Goal: Information Seeking & Learning: Learn about a topic

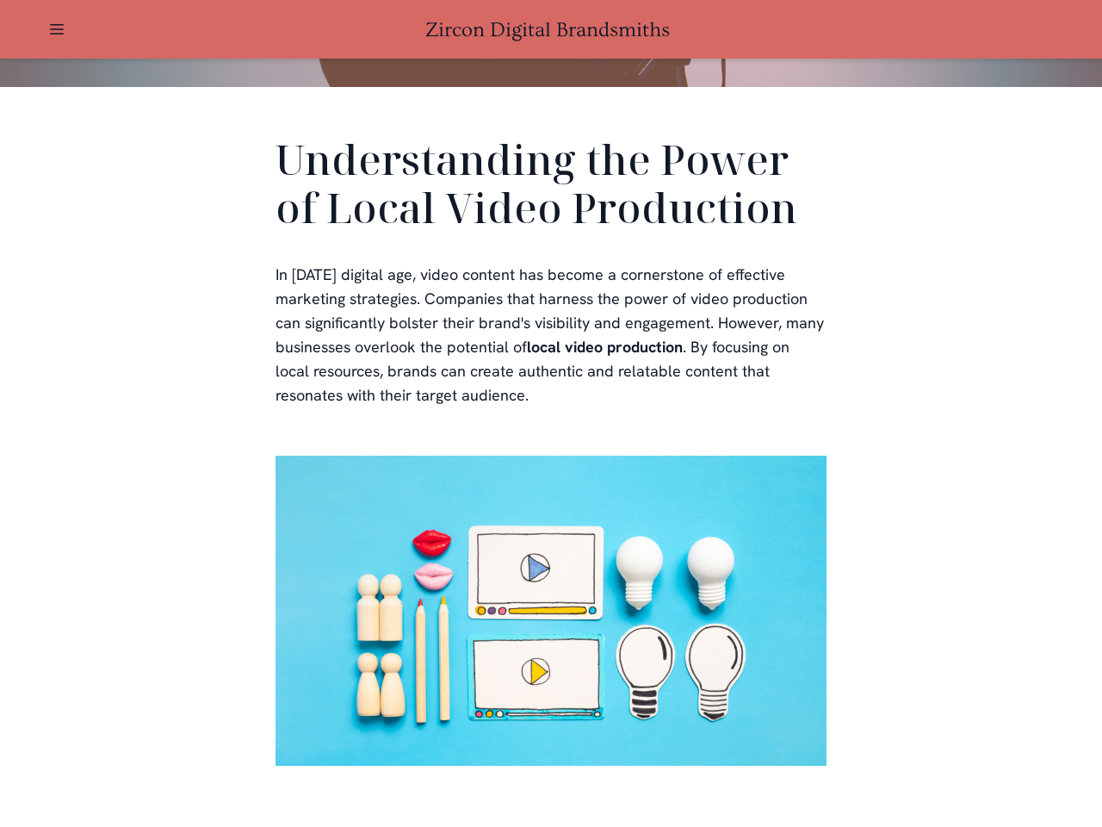
scroll to position [3337, 0]
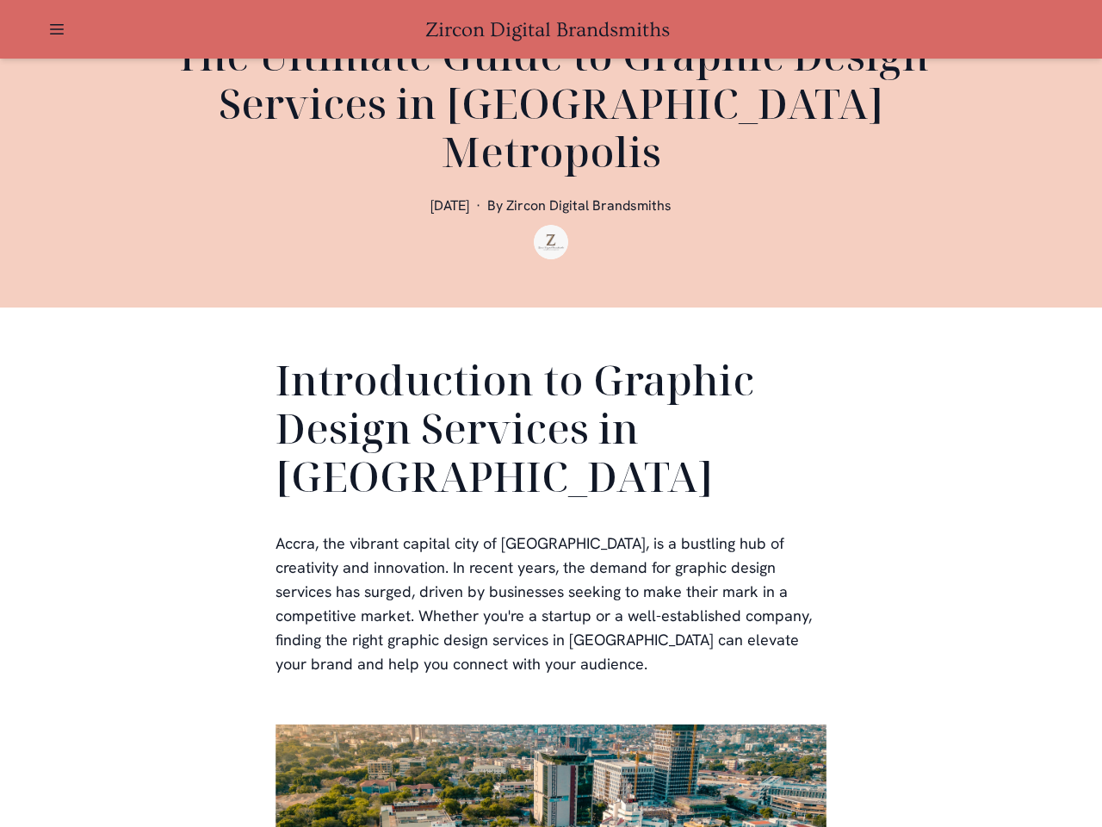
scroll to position [517, 0]
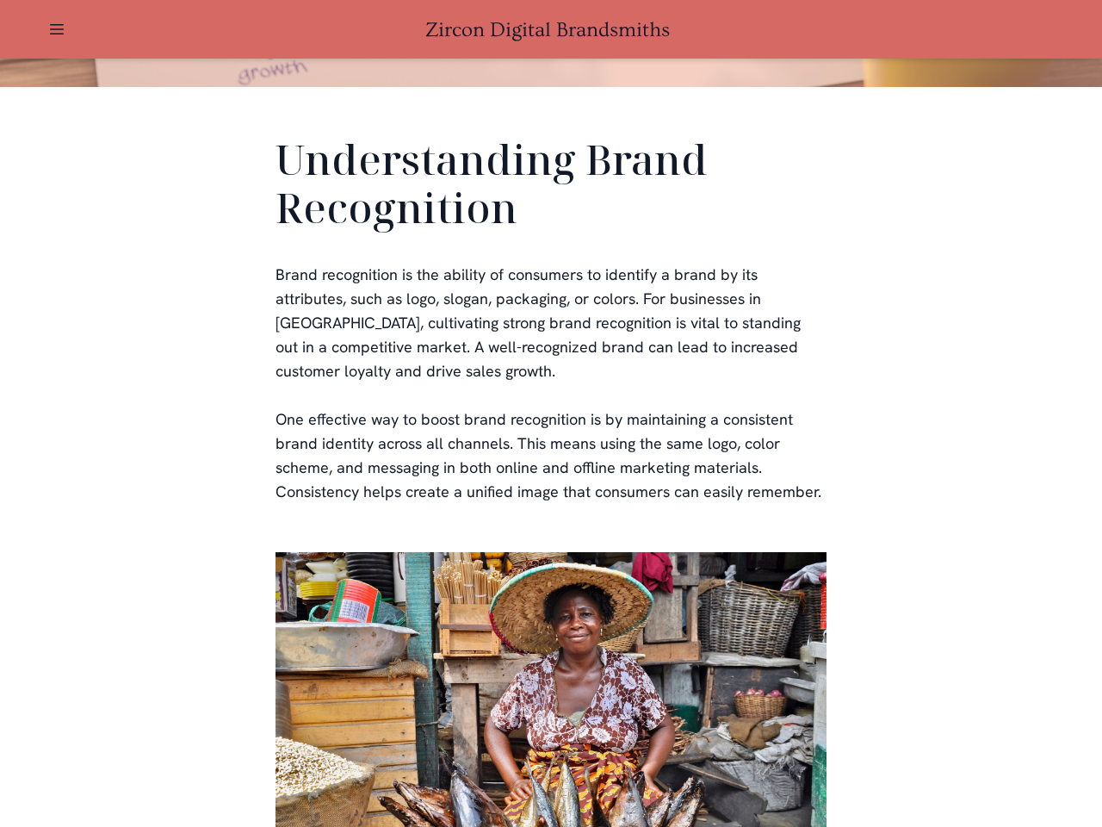
scroll to position [517, 0]
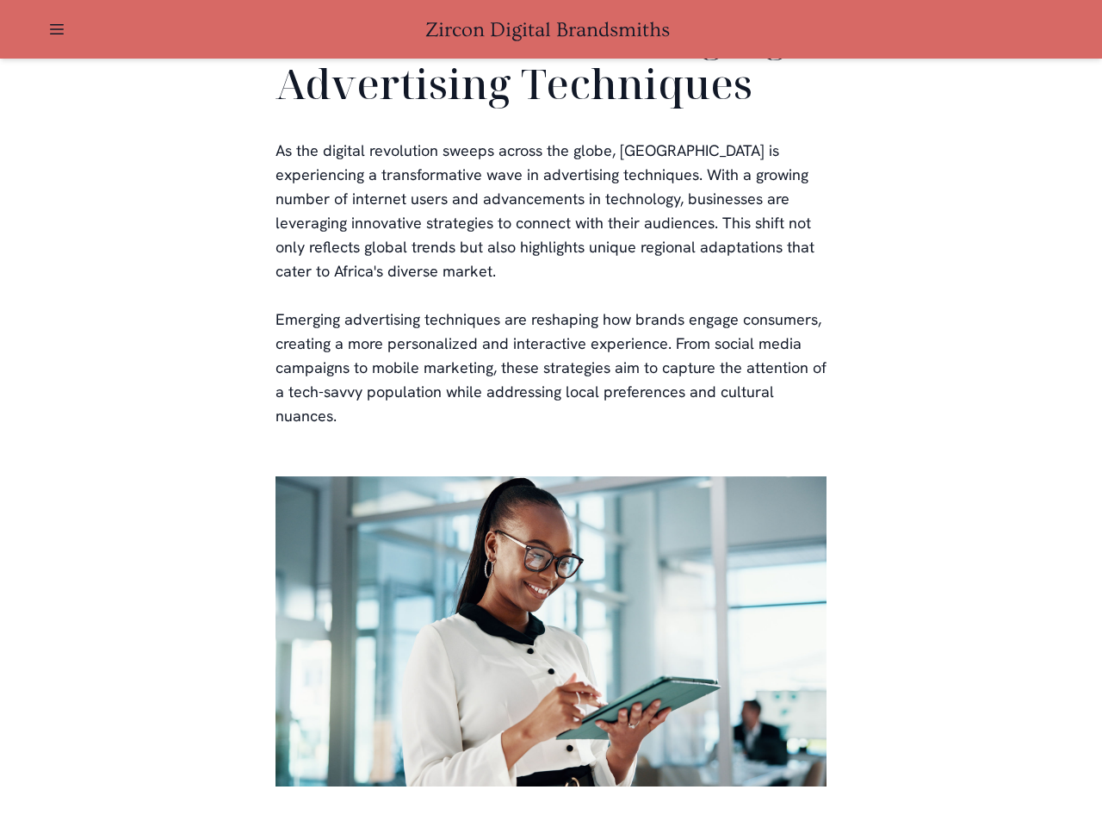
scroll to position [3499, 0]
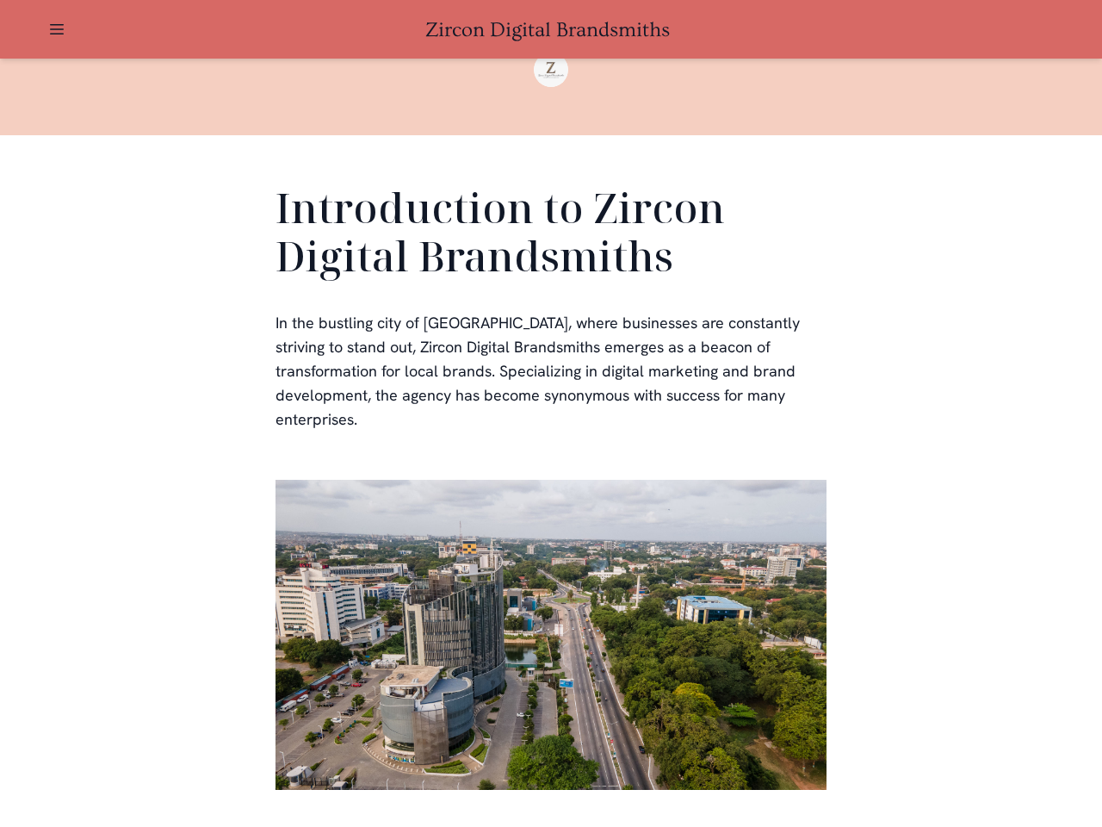
scroll to position [3671, 0]
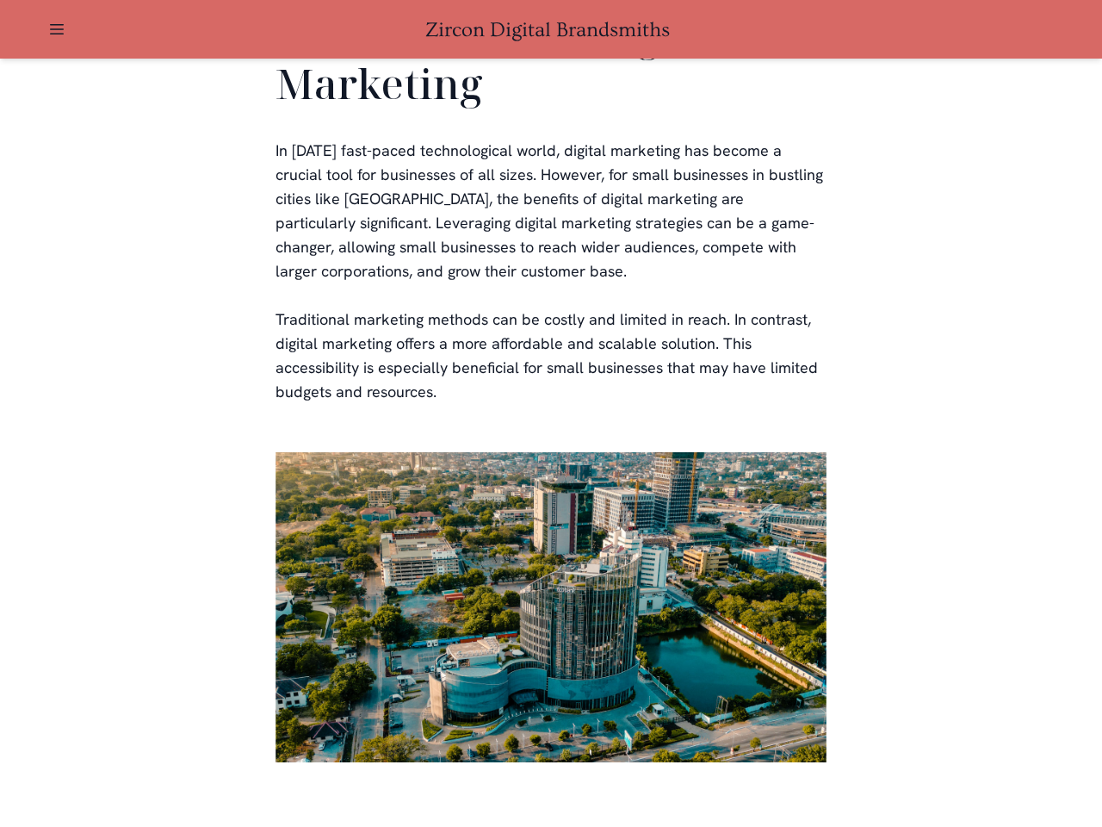
scroll to position [3379, 0]
